Goal: Information Seeking & Learning: Check status

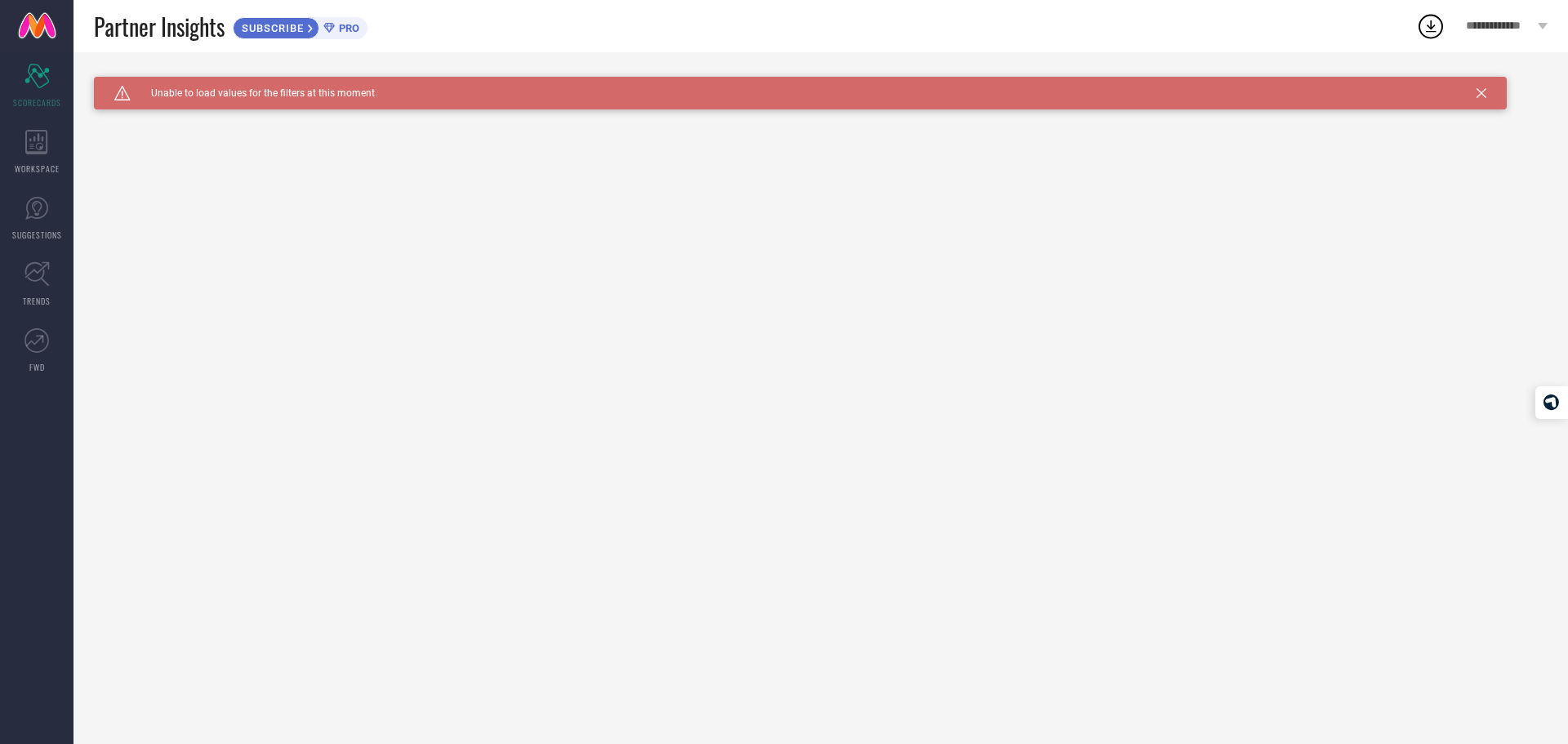
click at [214, 109] on div "Caution Created with Sketch. Unable to load values for the filters at this mome…" at bounding box center [821, 398] width 1494 height 692
click at [41, 154] on div "WORKSPACE" at bounding box center [36, 152] width 74 height 65
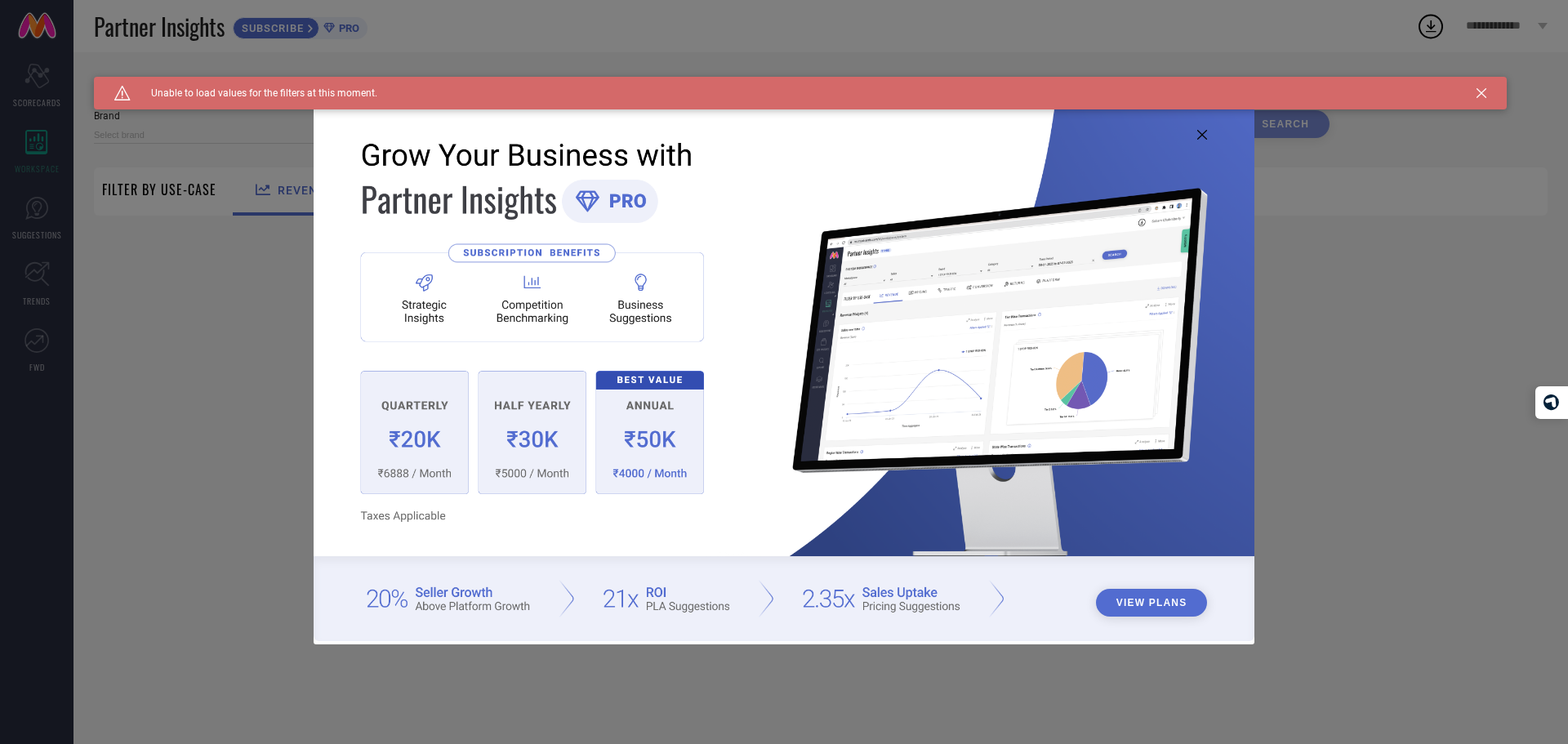
type input "1 STOP FASHION"
type input "All"
click at [1203, 135] on icon at bounding box center [1202, 135] width 10 height 10
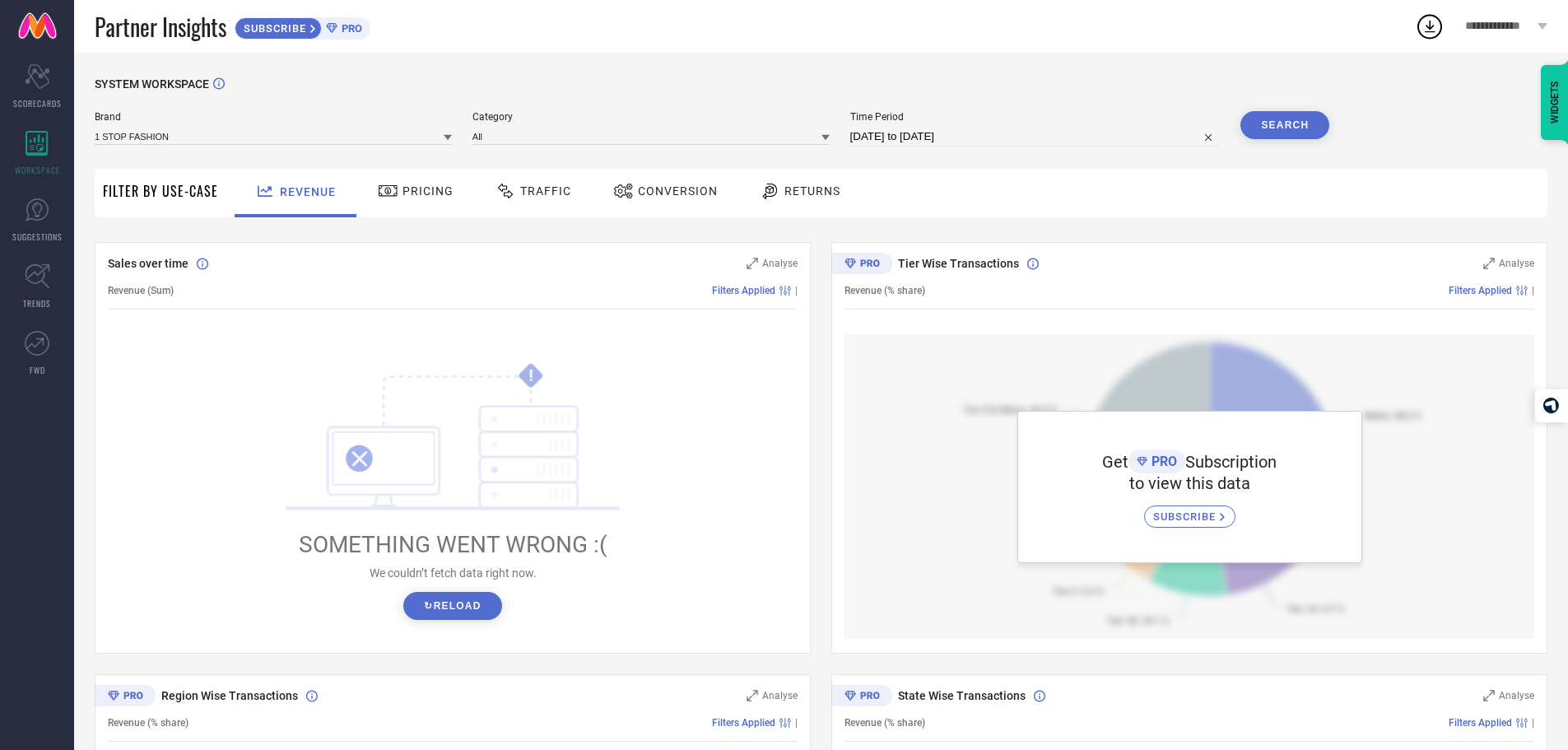
click at [421, 198] on span "Pricing" at bounding box center [427, 191] width 51 height 13
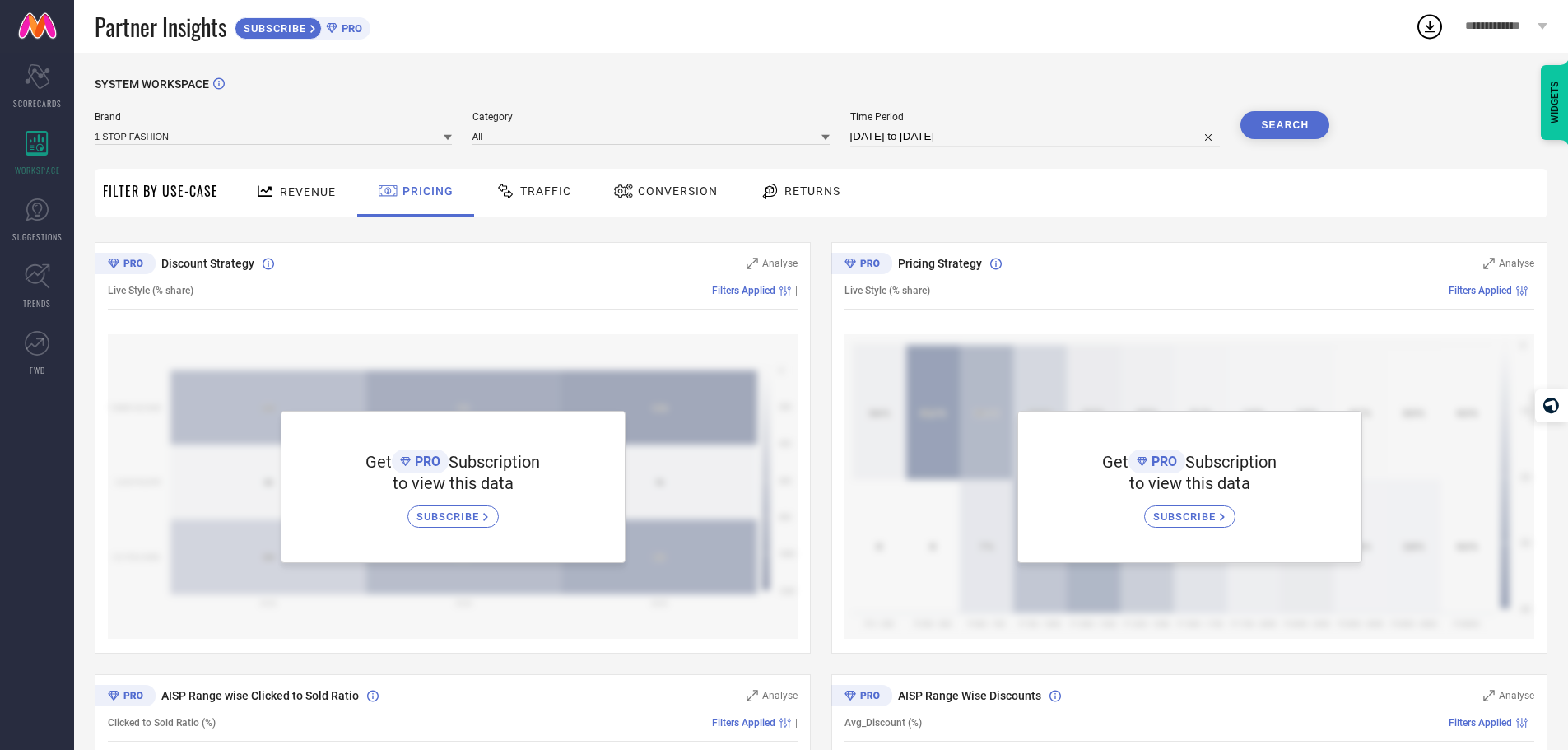
click at [269, 185] on icon at bounding box center [266, 191] width 21 height 21
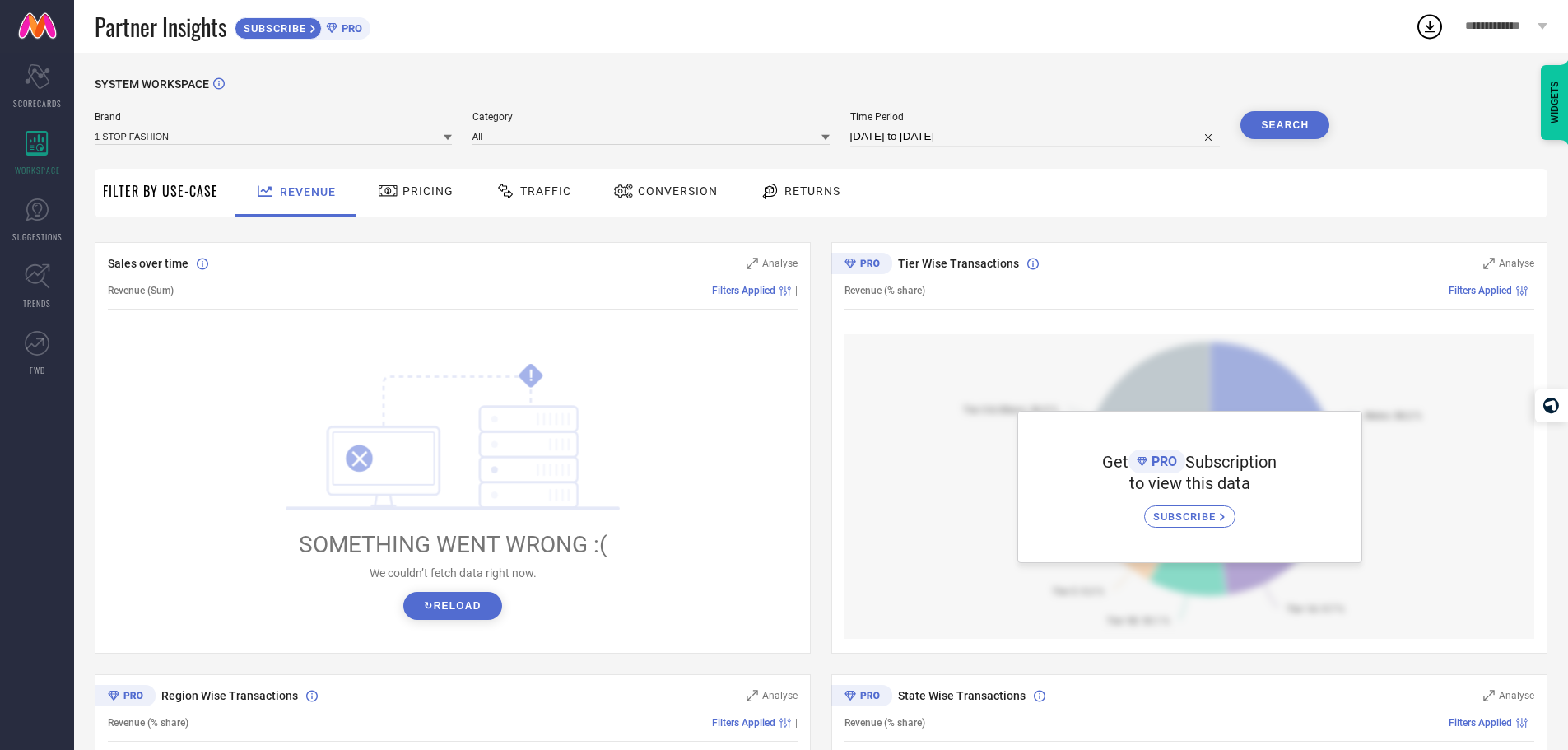
click at [458, 604] on button "↻ Reload" at bounding box center [452, 606] width 98 height 28
click at [776, 247] on div "Sales over time Analyse Revenue (Sum) Filters Applied | ! SOMETHING WENT WRONG …" at bounding box center [453, 448] width 716 height 412
click at [774, 259] on span "Analyse" at bounding box center [780, 264] width 35 height 12
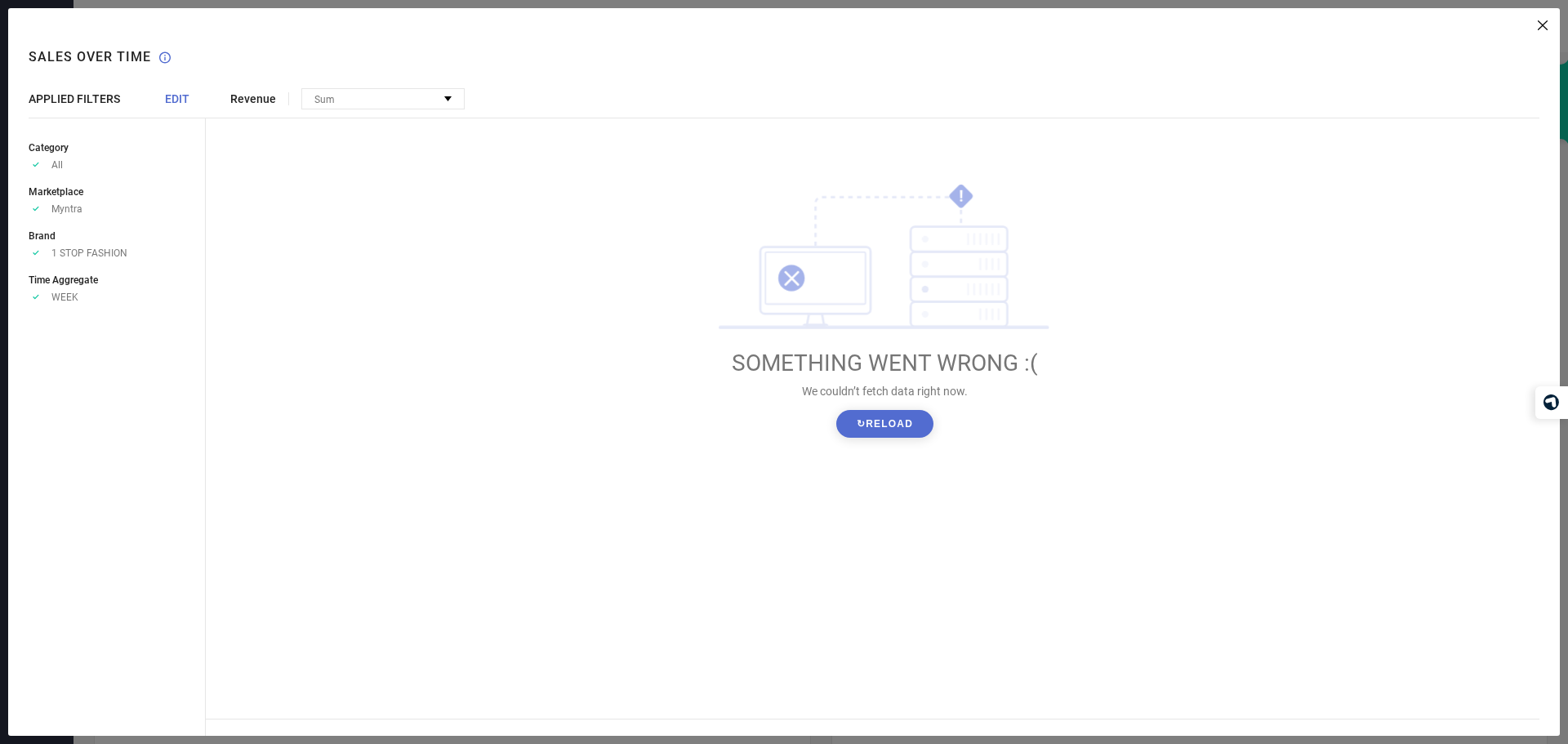
click at [1547, 22] on div "Revenue Sum No options available ! SOMETHING WENT WRONG :( We couldn’t fetch da…" at bounding box center [882, 372] width 1353 height 727
click at [1537, 31] on div "Revenue Sum No options available ! SOMETHING WENT WRONG :( We couldn’t fetch da…" at bounding box center [882, 372] width 1353 height 727
click at [1541, 24] on icon at bounding box center [1542, 26] width 10 height 10
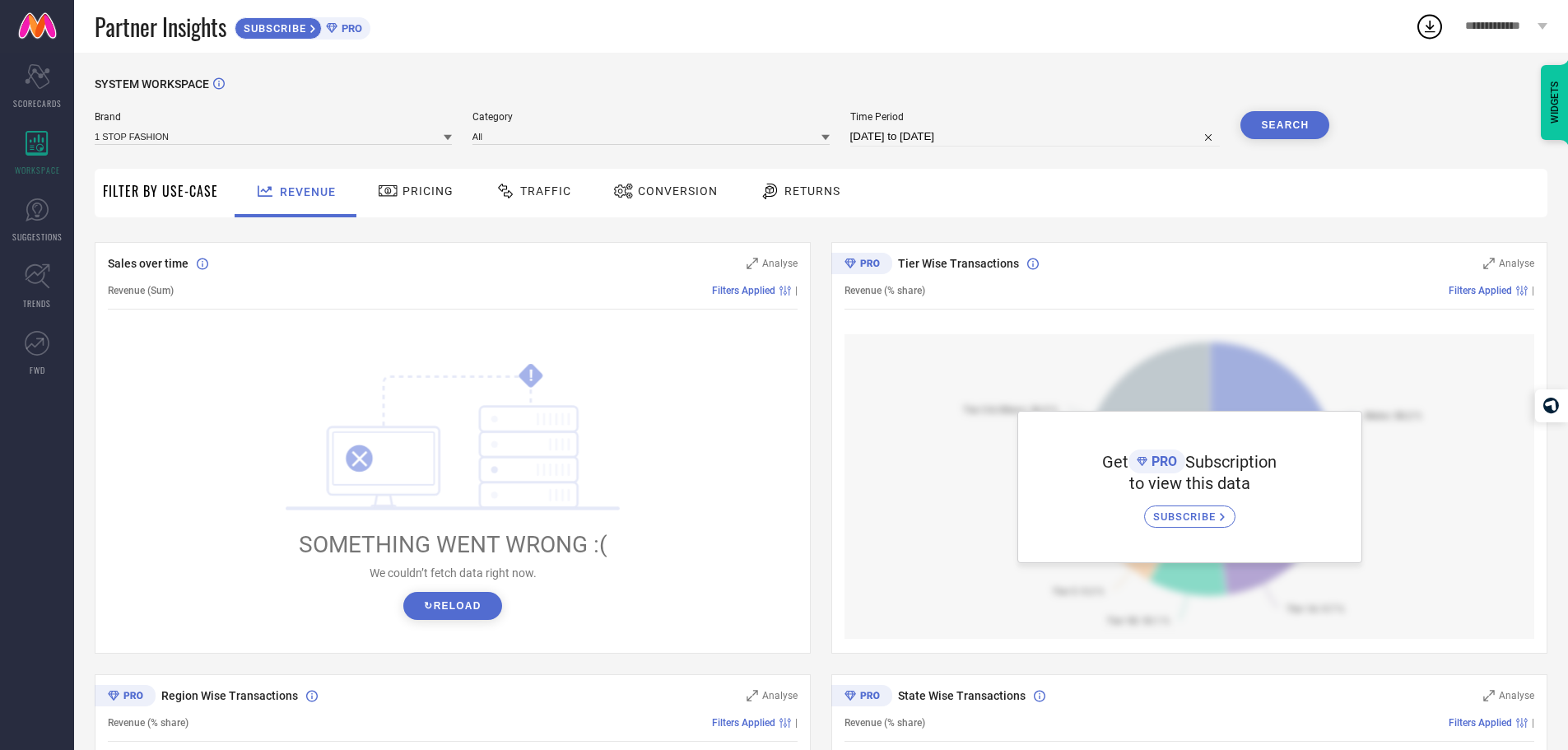
click at [1421, 29] on icon at bounding box center [1429, 26] width 29 height 29
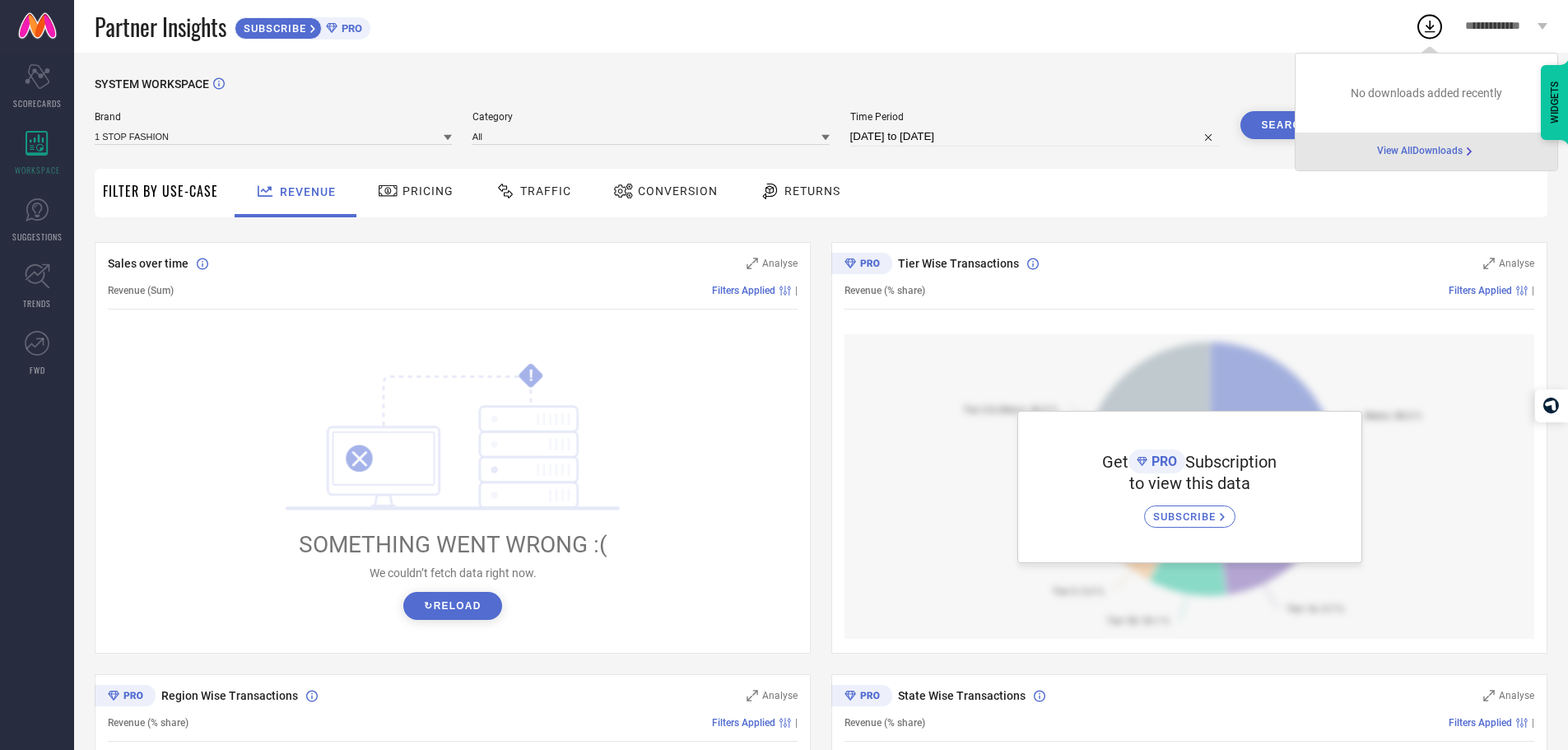
click at [888, 194] on div "Revenue Pricing Traffic Conversion Returns" at bounding box center [887, 193] width 1321 height 48
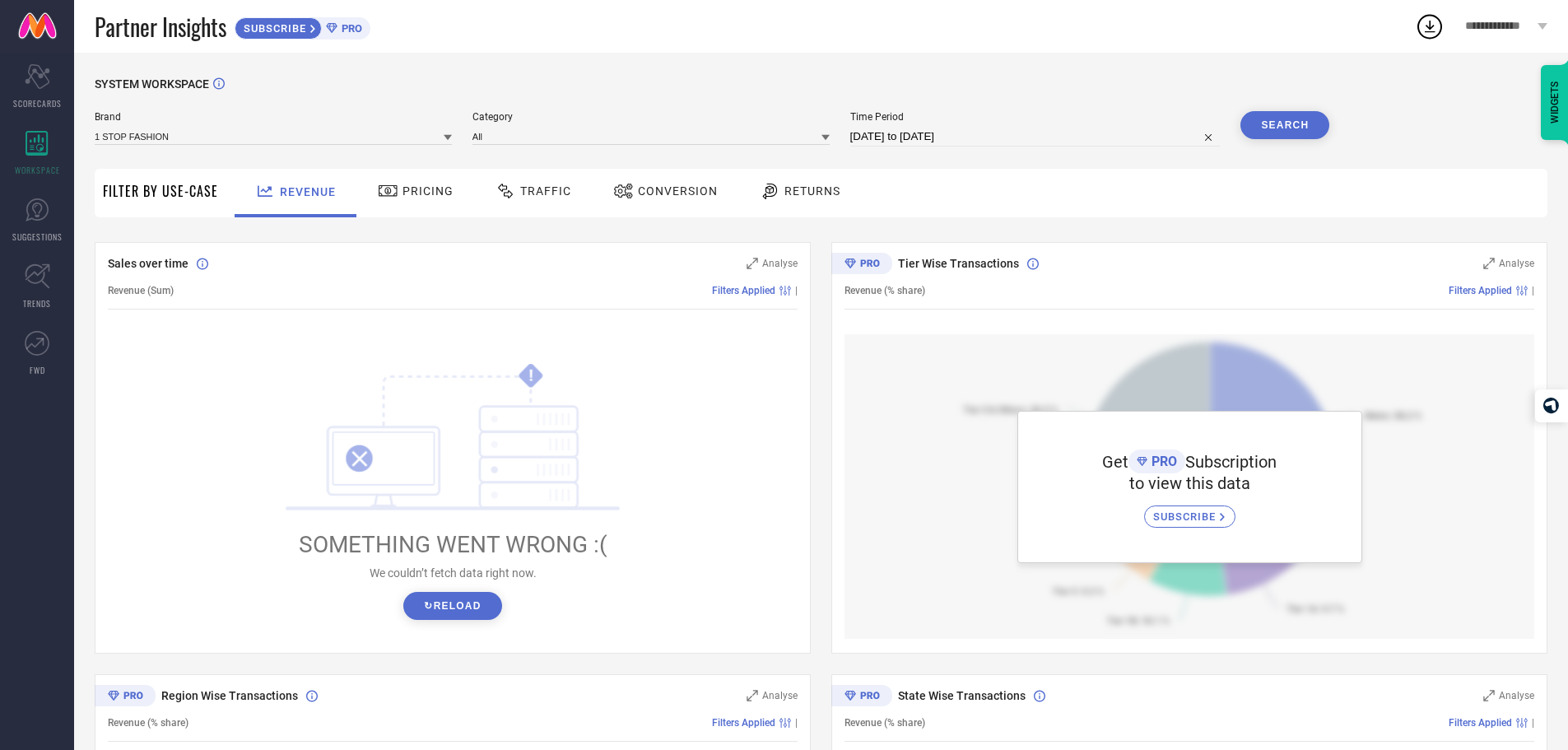
click at [771, 199] on icon at bounding box center [770, 191] width 21 height 20
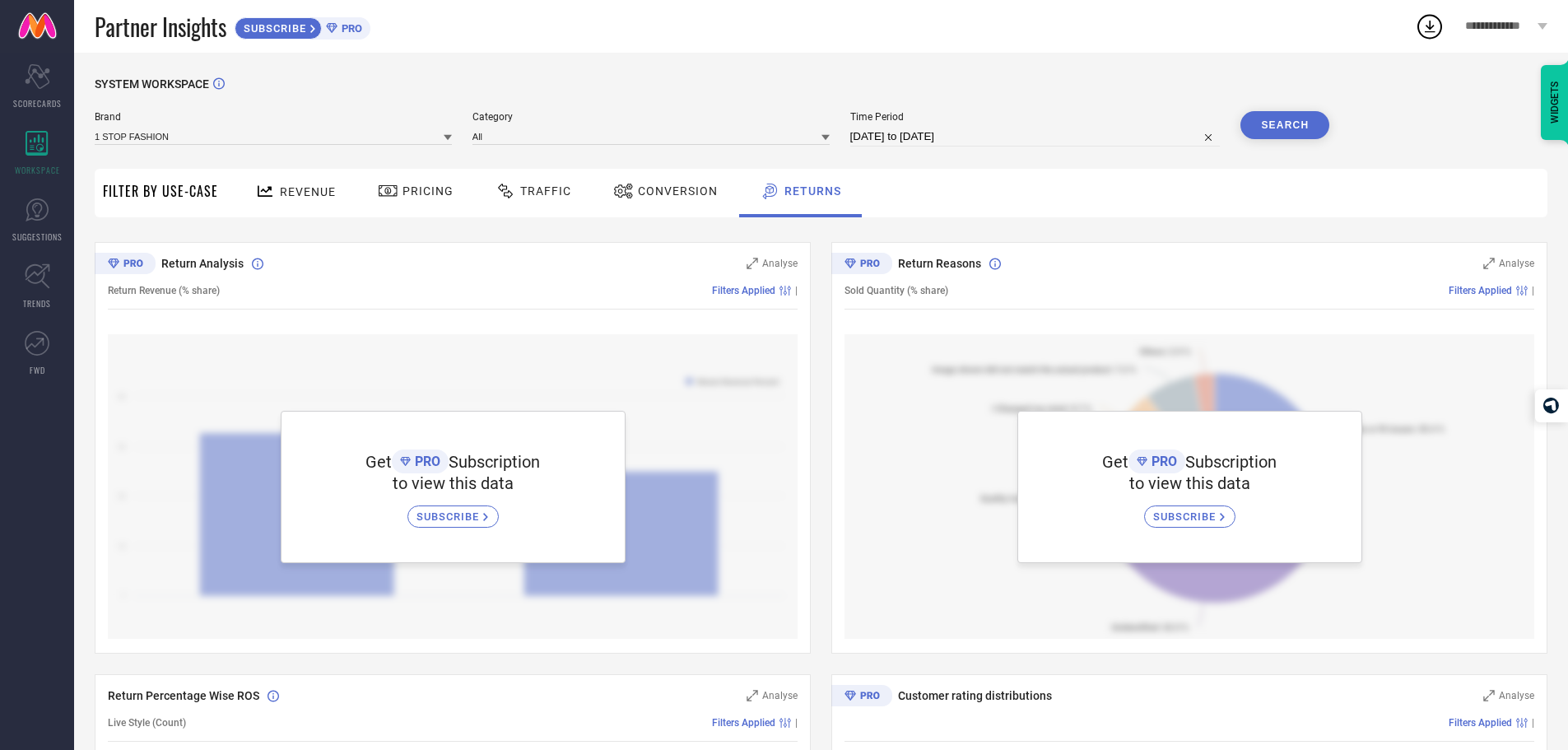
click at [677, 198] on span "Conversion" at bounding box center [678, 191] width 80 height 13
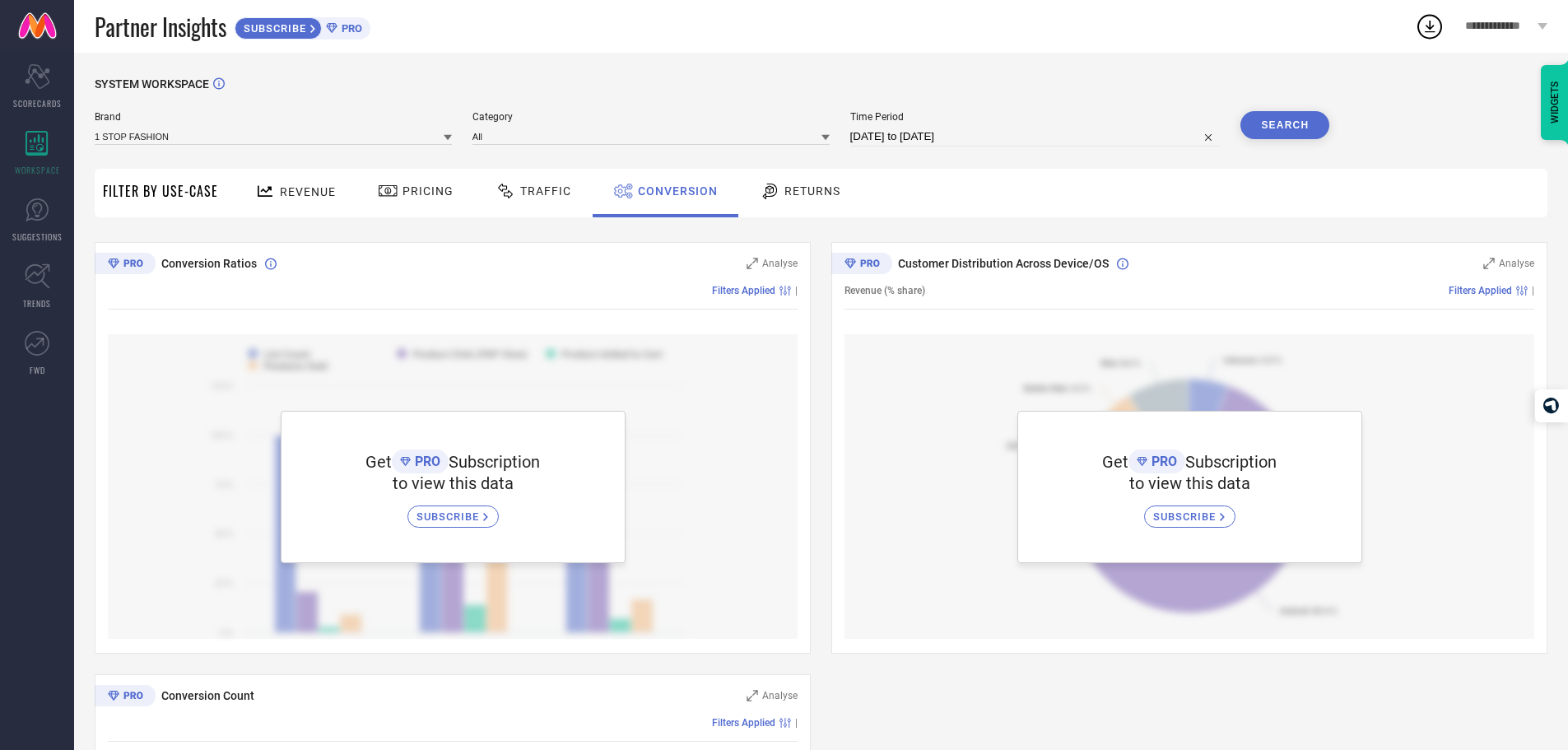
click at [523, 201] on div "Traffic" at bounding box center [533, 191] width 84 height 28
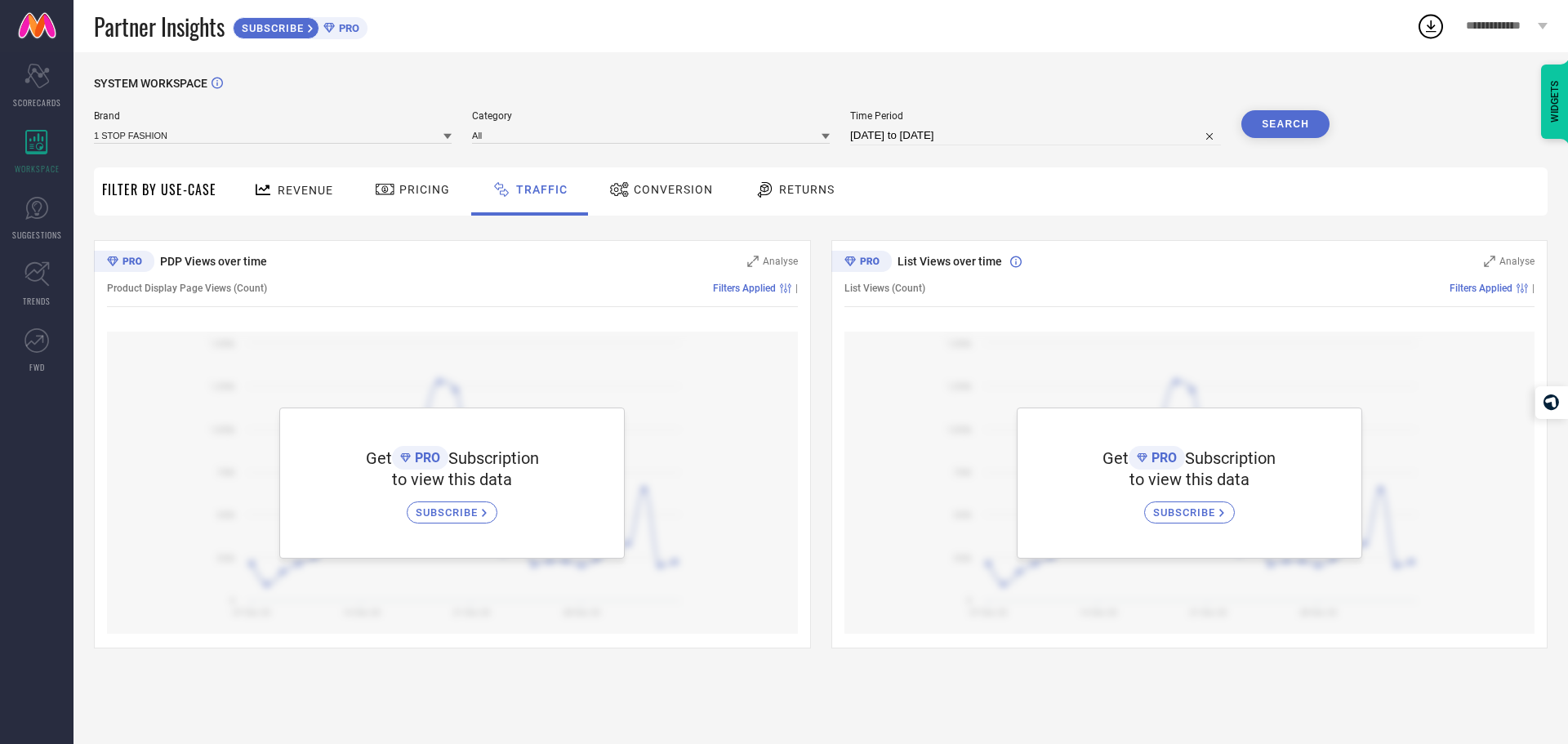
click at [423, 199] on div "Pricing" at bounding box center [412, 190] width 84 height 28
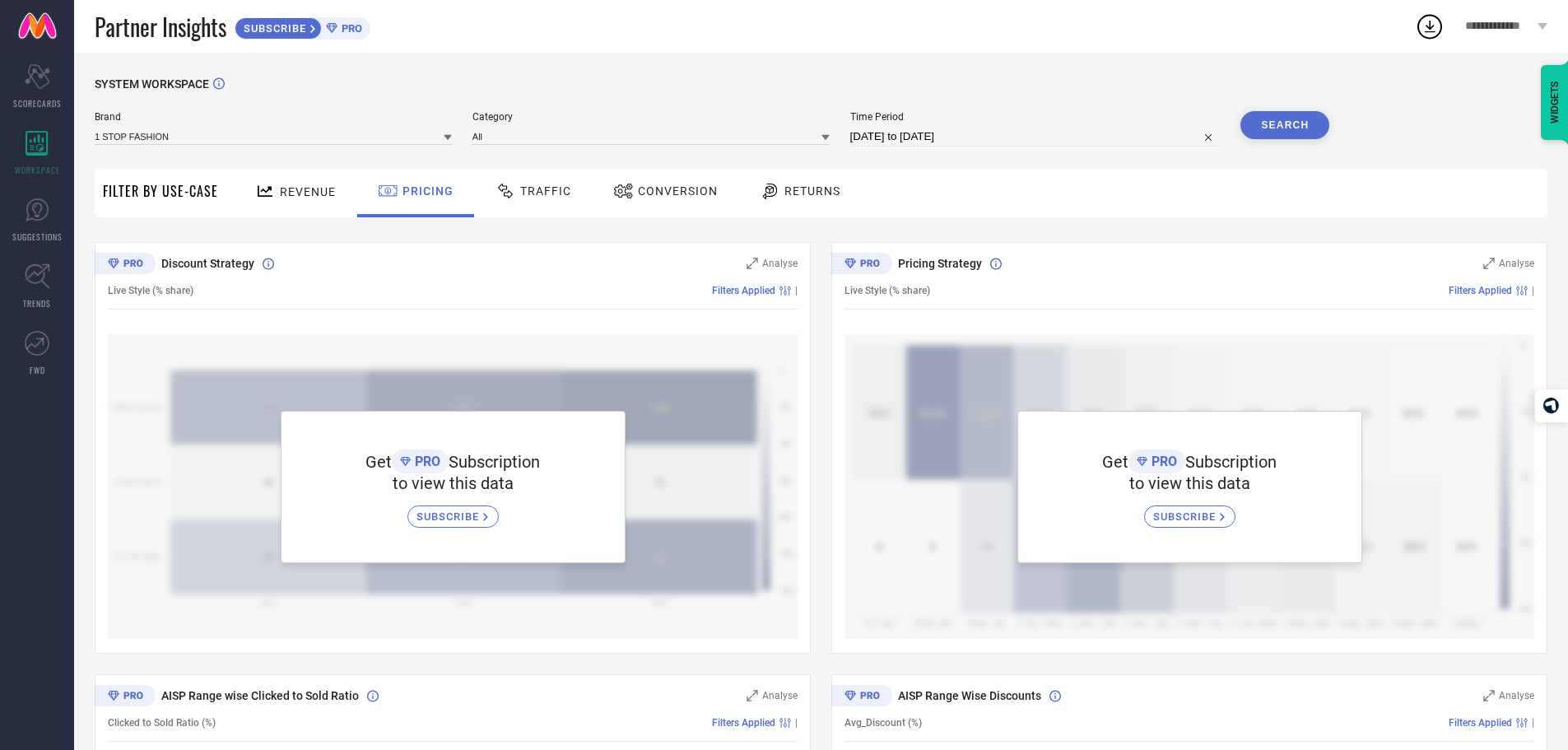
click at [292, 192] on span "Revenue" at bounding box center [307, 192] width 56 height 13
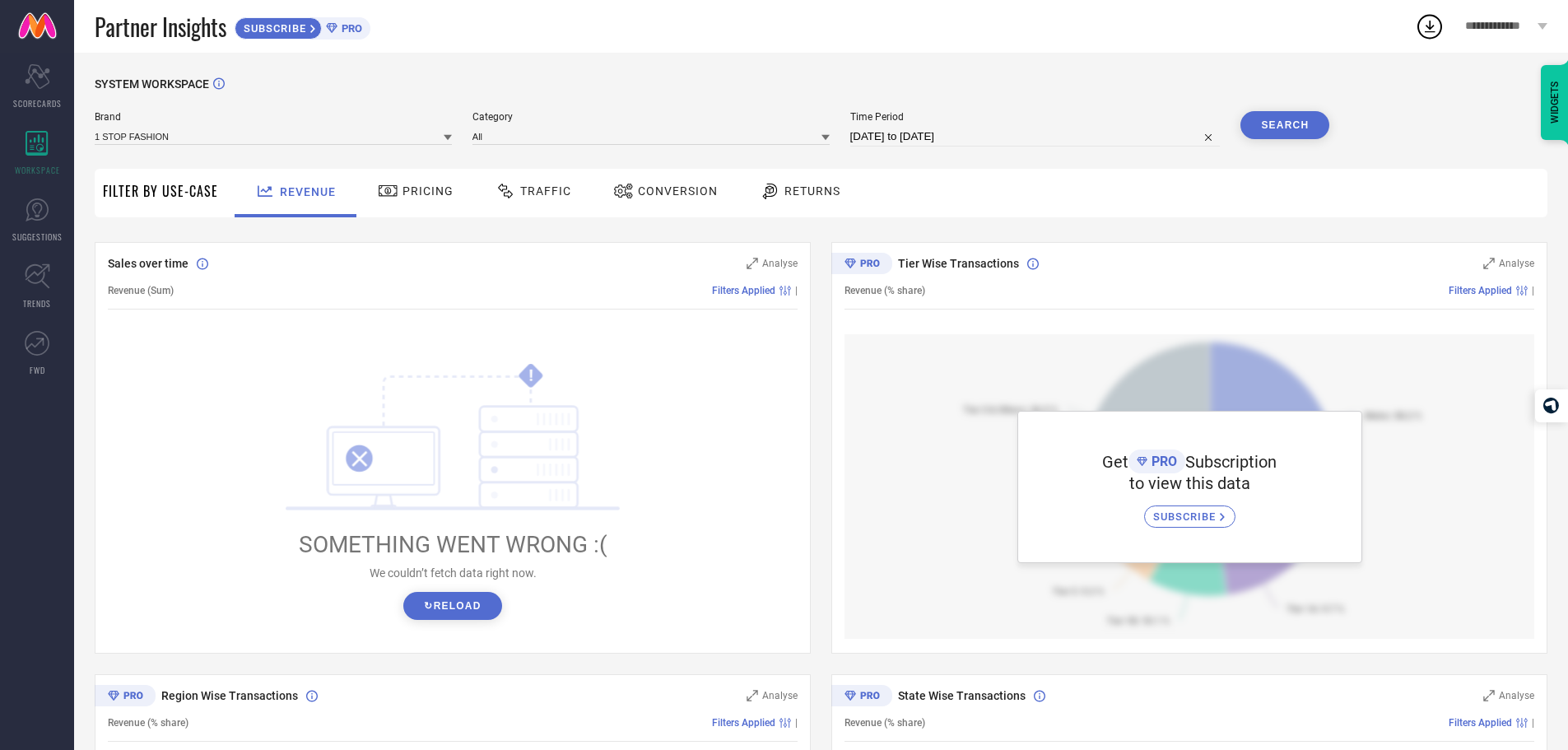
click at [481, 608] on button "↻ Reload" at bounding box center [452, 606] width 98 height 28
